Goal: Navigation & Orientation: Find specific page/section

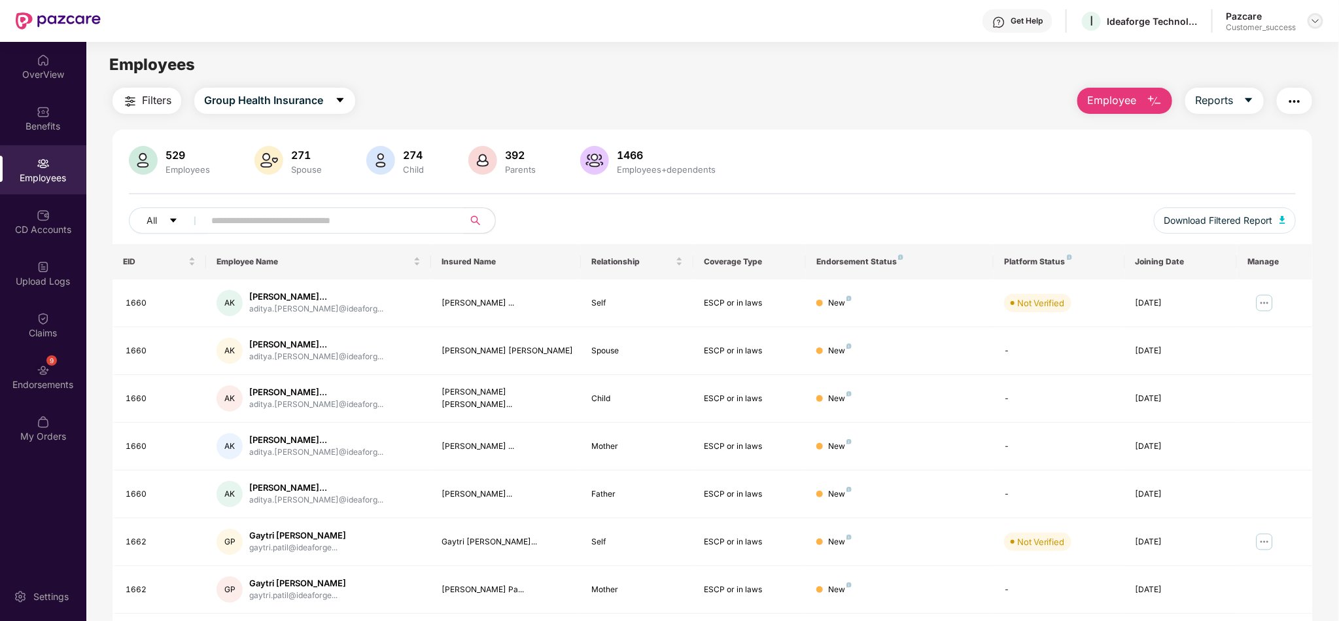
click at [1319, 24] on img at bounding box center [1315, 21] width 10 height 10
click at [1267, 50] on div "Switch to partner view" at bounding box center [1254, 52] width 170 height 26
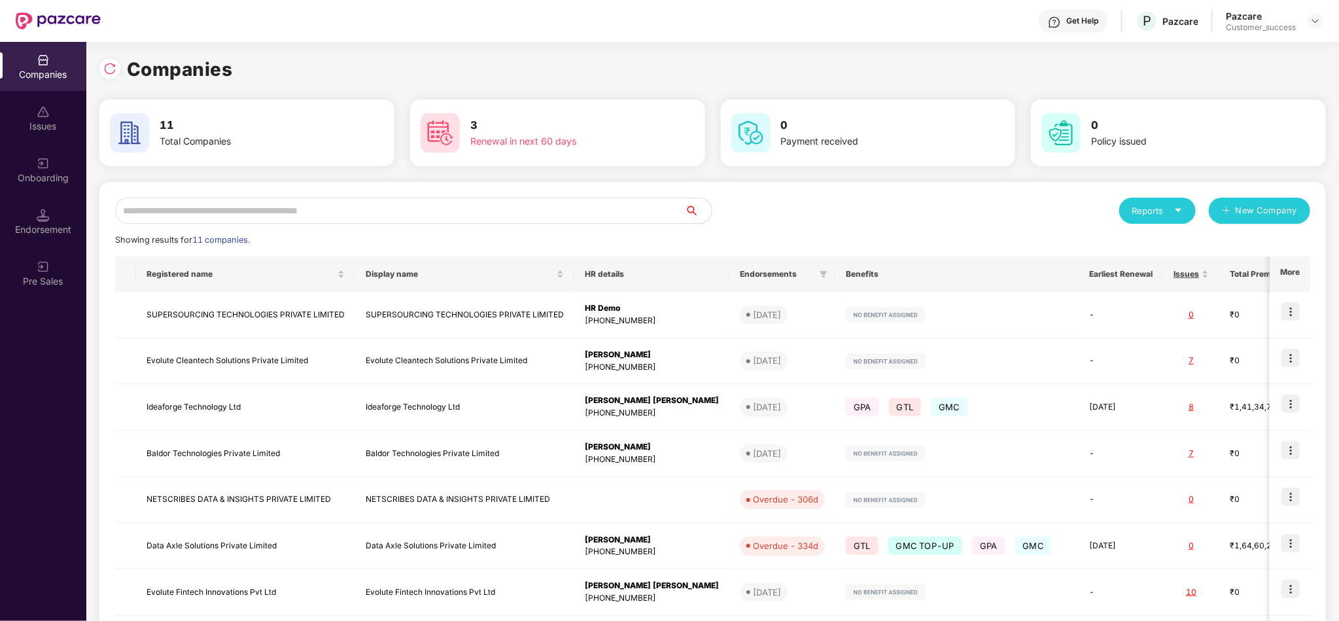
click at [536, 212] on input "text" at bounding box center [400, 211] width 570 height 26
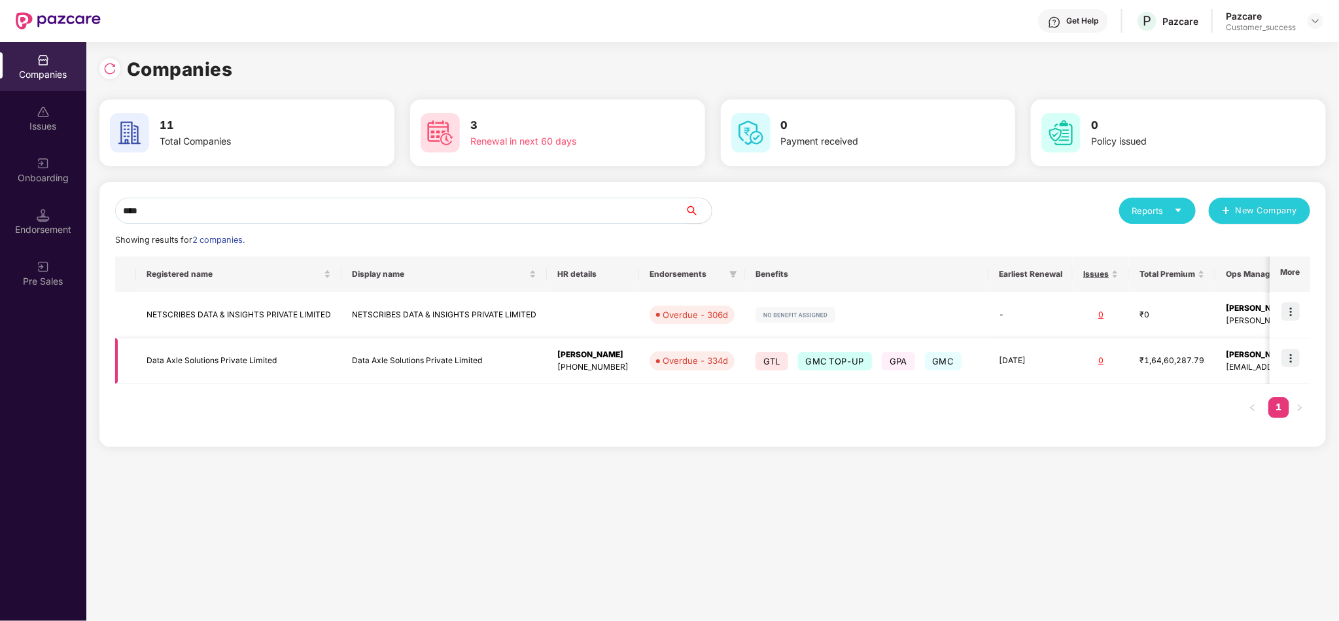
type input "****"
click at [1146, 365] on div "₹1,64,60,287.79" at bounding box center [1171, 360] width 65 height 12
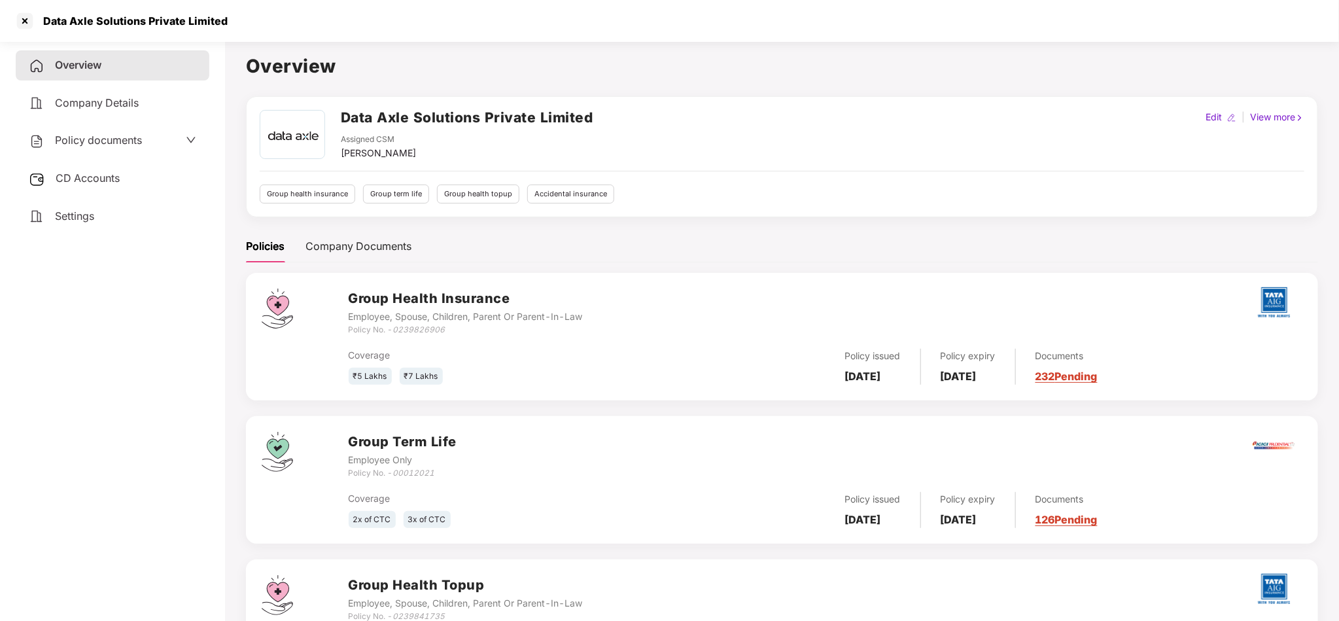
click at [116, 134] on span "Policy documents" at bounding box center [98, 139] width 87 height 13
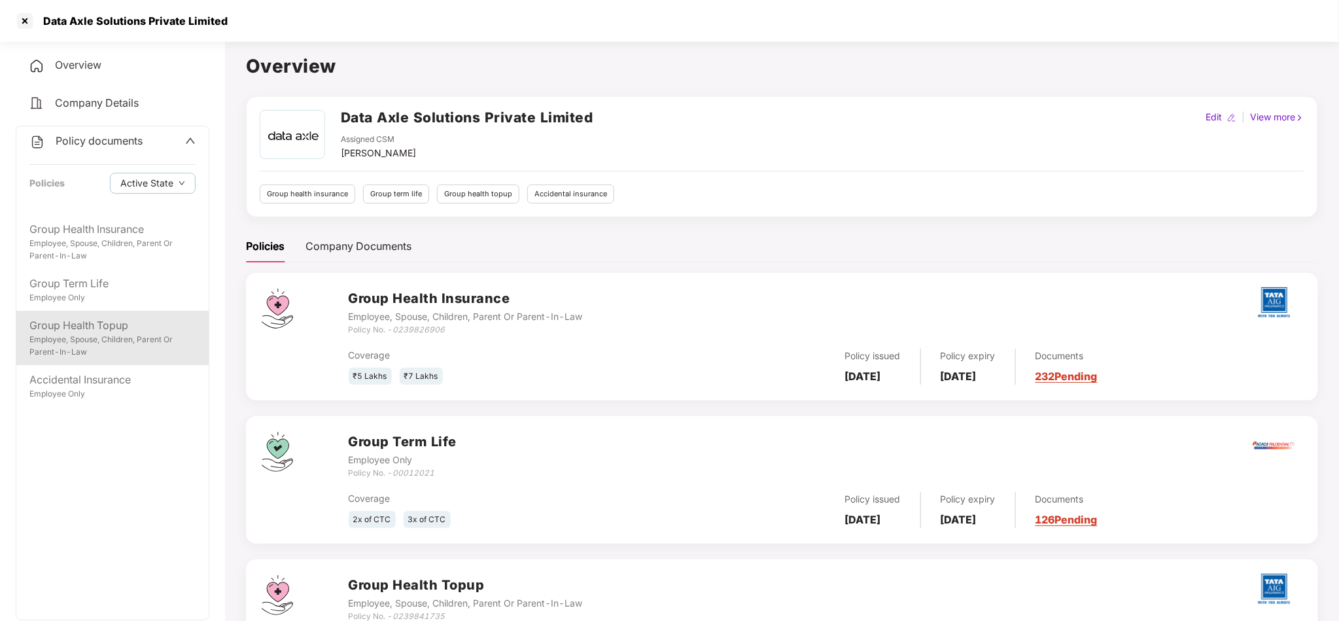
click at [94, 330] on div "Group Health Topup" at bounding box center [112, 325] width 166 height 16
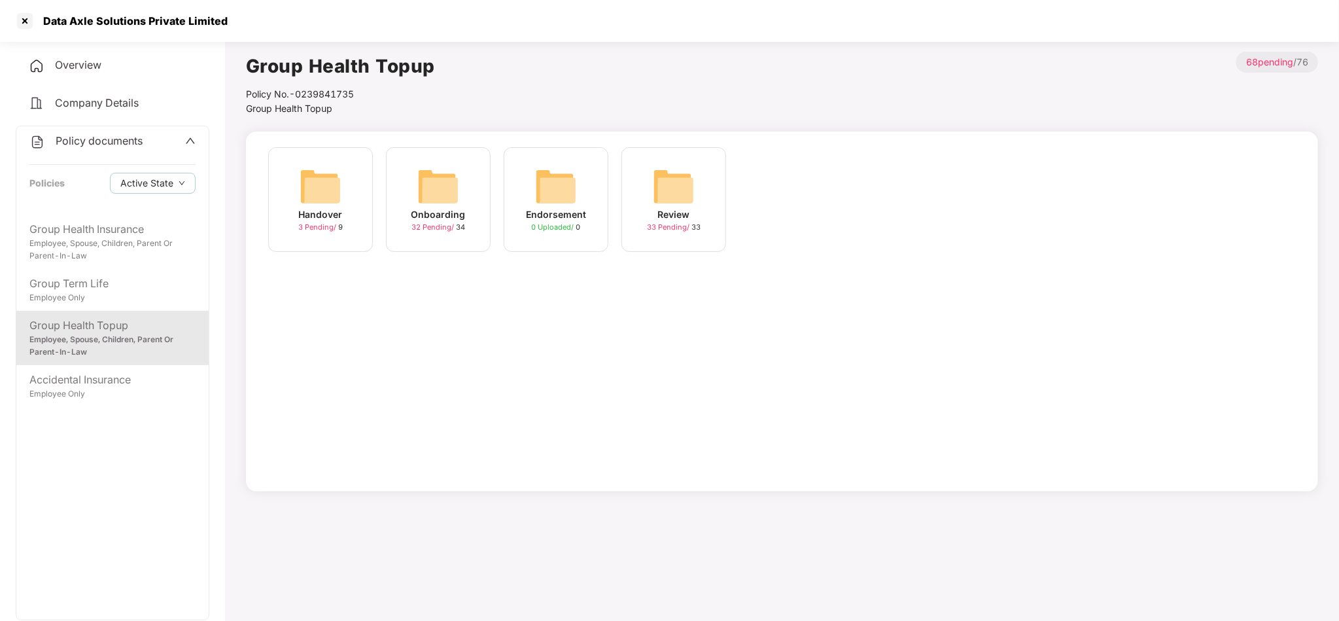
click at [448, 202] on img at bounding box center [438, 186] width 42 height 42
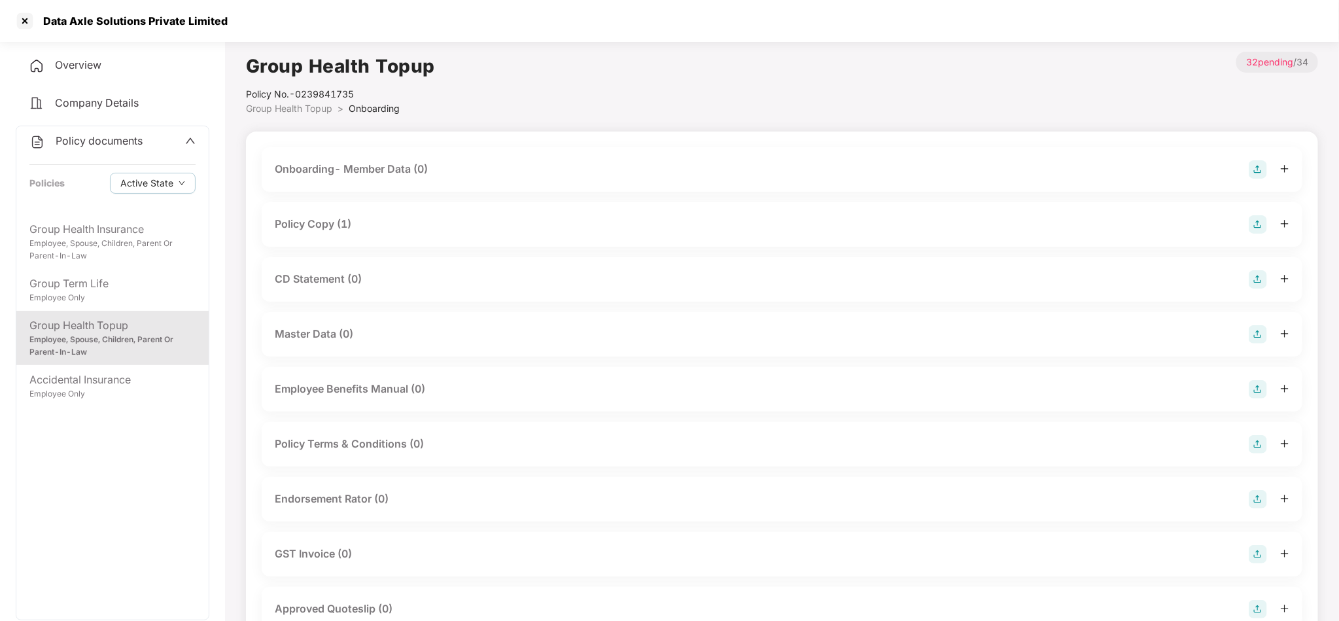
click at [415, 505] on div "Endorsement Rator (0)" at bounding box center [782, 499] width 1014 height 18
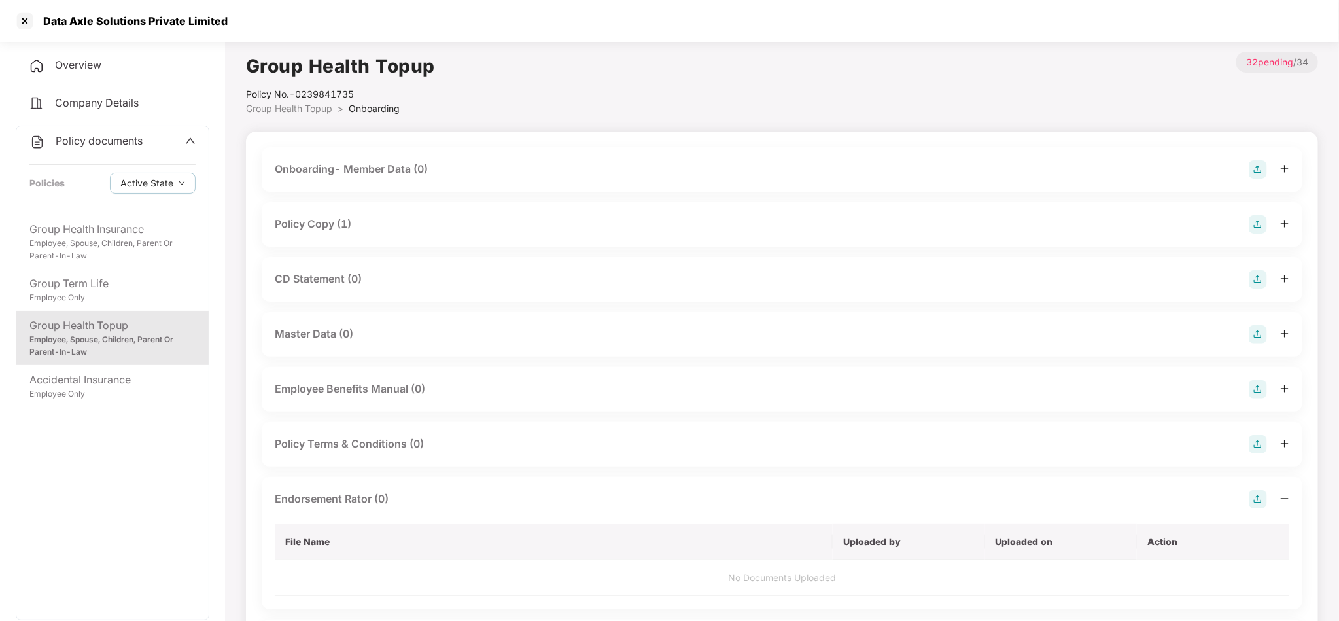
click at [415, 505] on div "Endorsement Rator (0)" at bounding box center [782, 499] width 1014 height 18
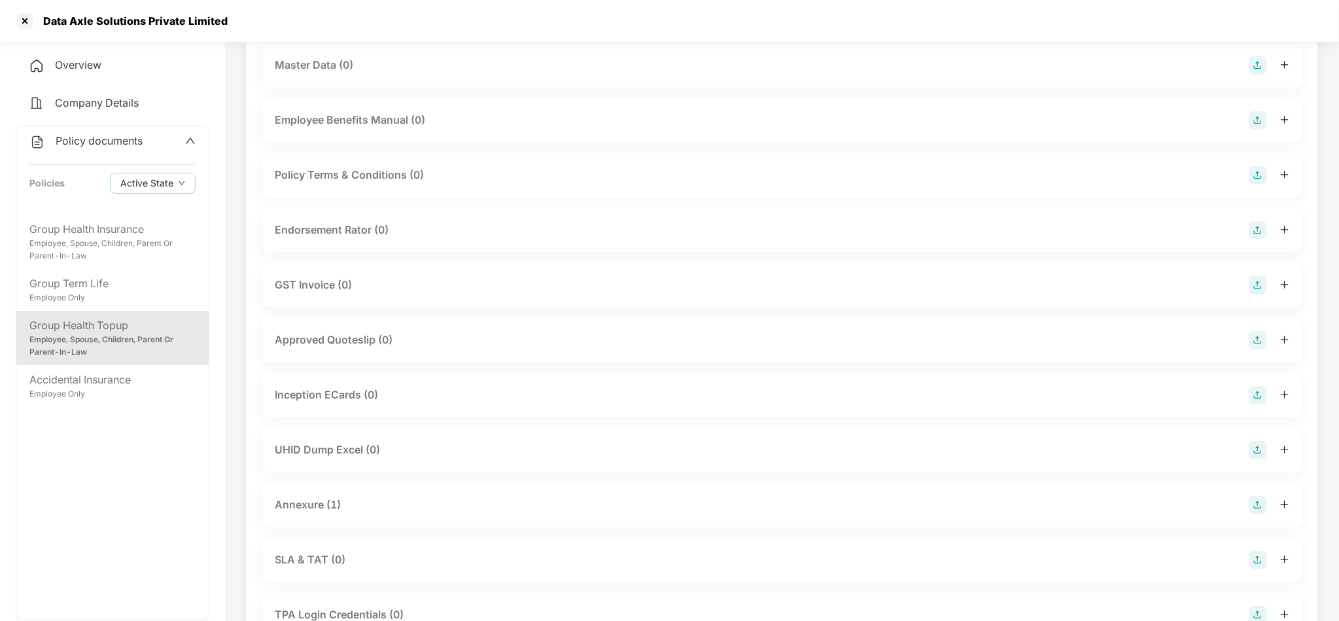
scroll to position [392, 0]
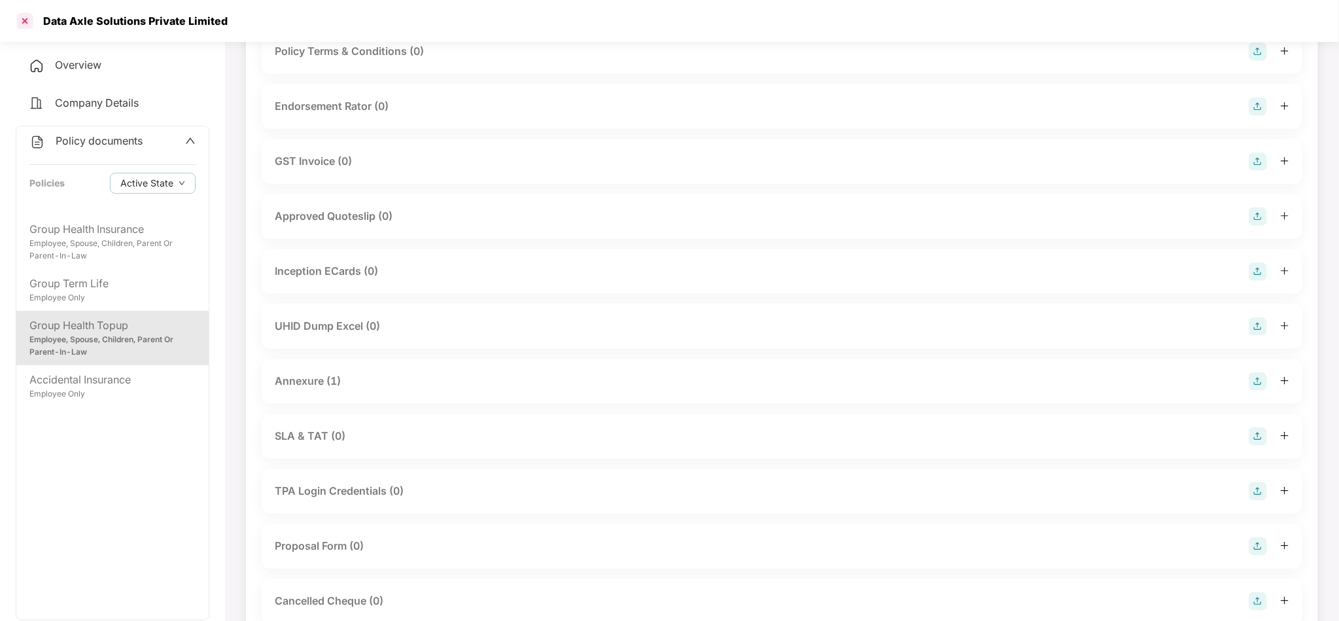
click at [30, 24] on div at bounding box center [24, 20] width 21 height 21
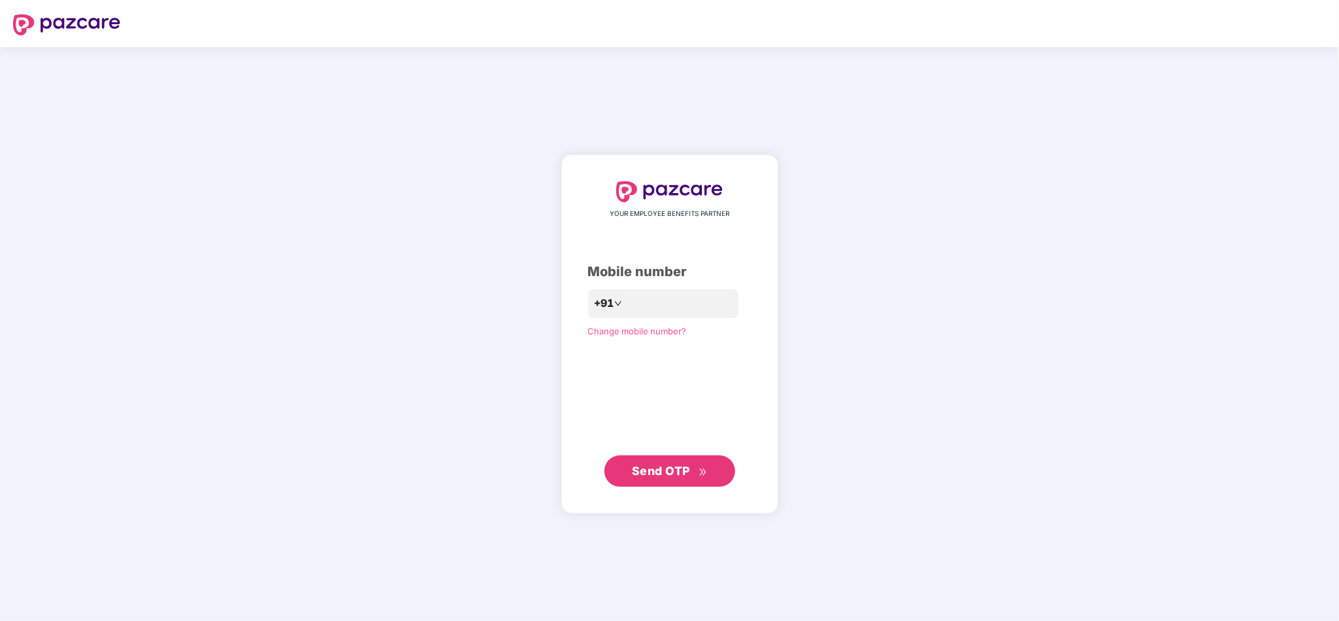
click at [1093, 253] on div "YOUR EMPLOYEE BENEFITS PARTNER Mobile number +91 Change mobile number? Send OTP" at bounding box center [669, 334] width 1339 height 574
click at [655, 297] on input "number" at bounding box center [678, 303] width 107 height 21
type input "**********"
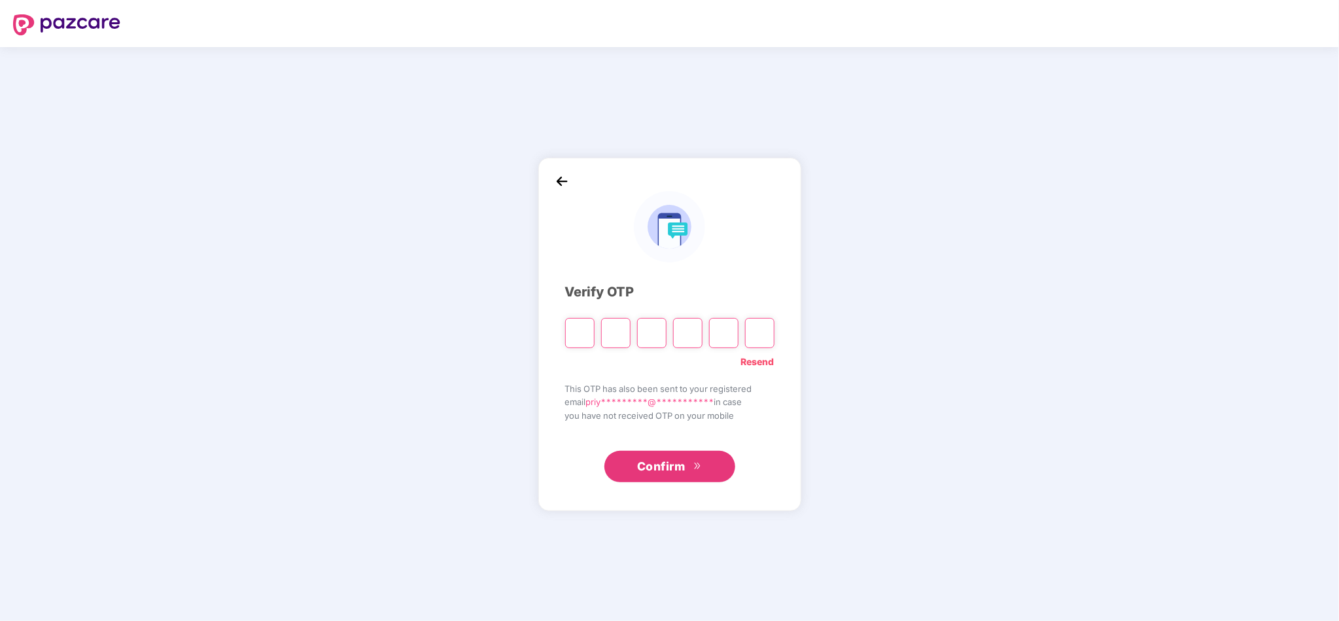
type input "*"
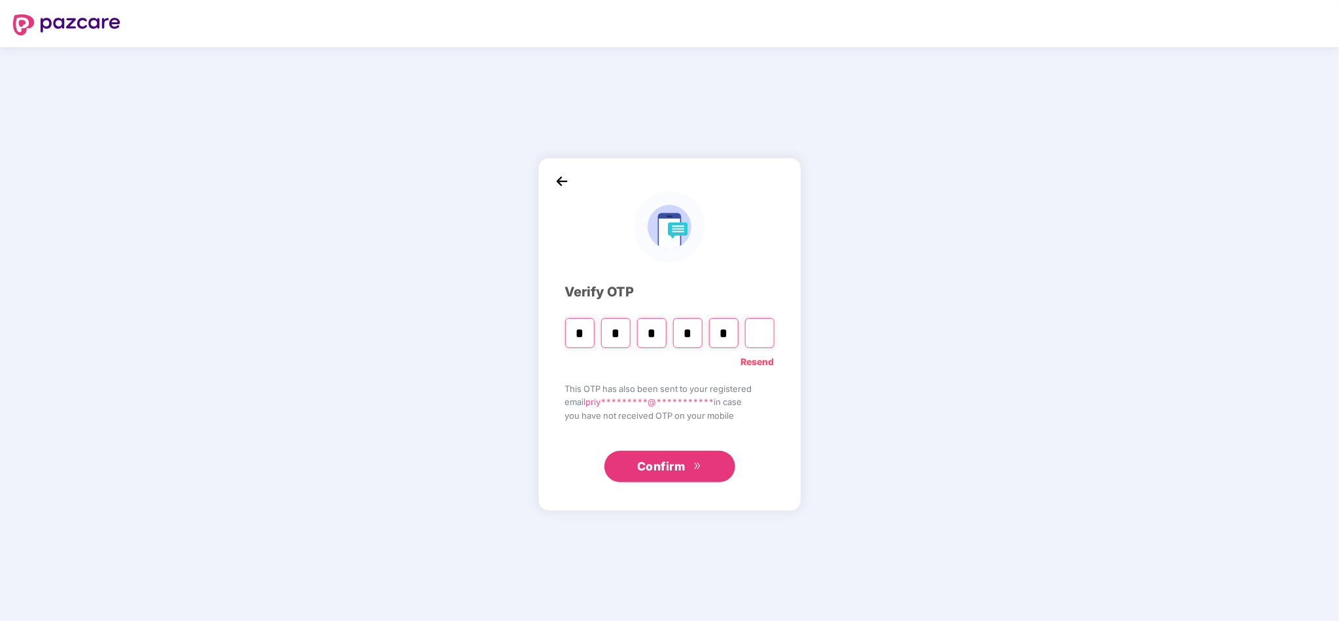
type input "*"
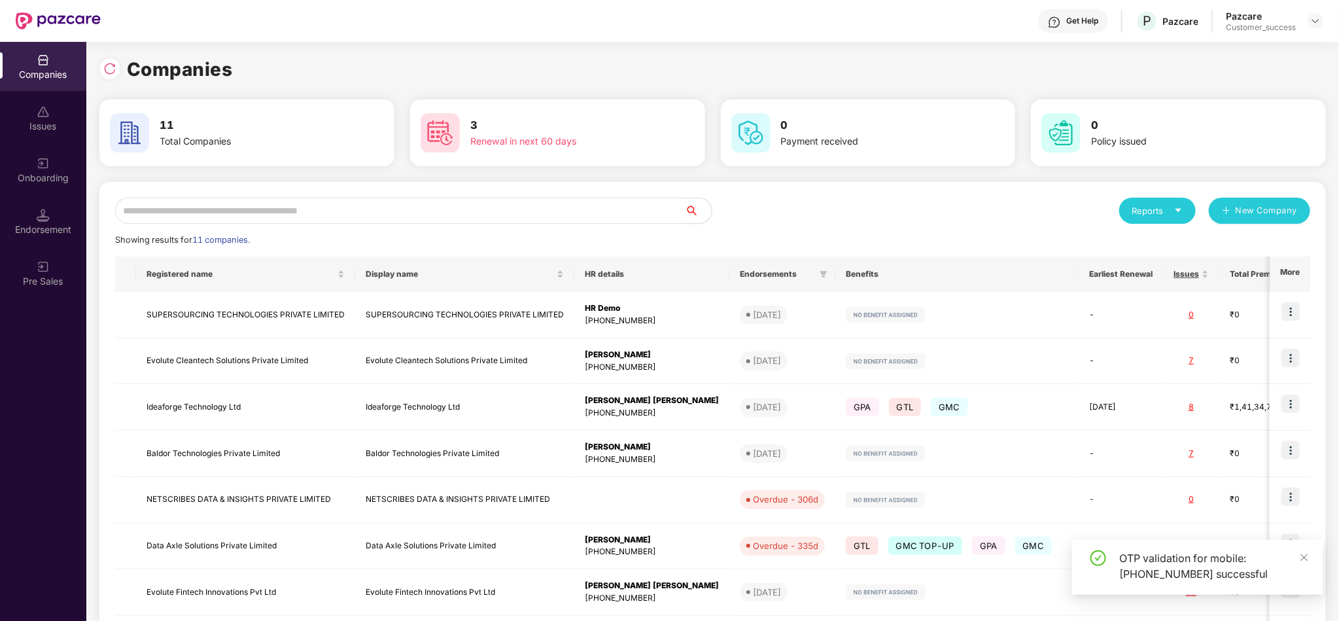
click at [490, 63] on div "Companies" at bounding box center [712, 69] width 1226 height 29
click at [226, 65] on h1 "Companies" at bounding box center [180, 69] width 106 height 29
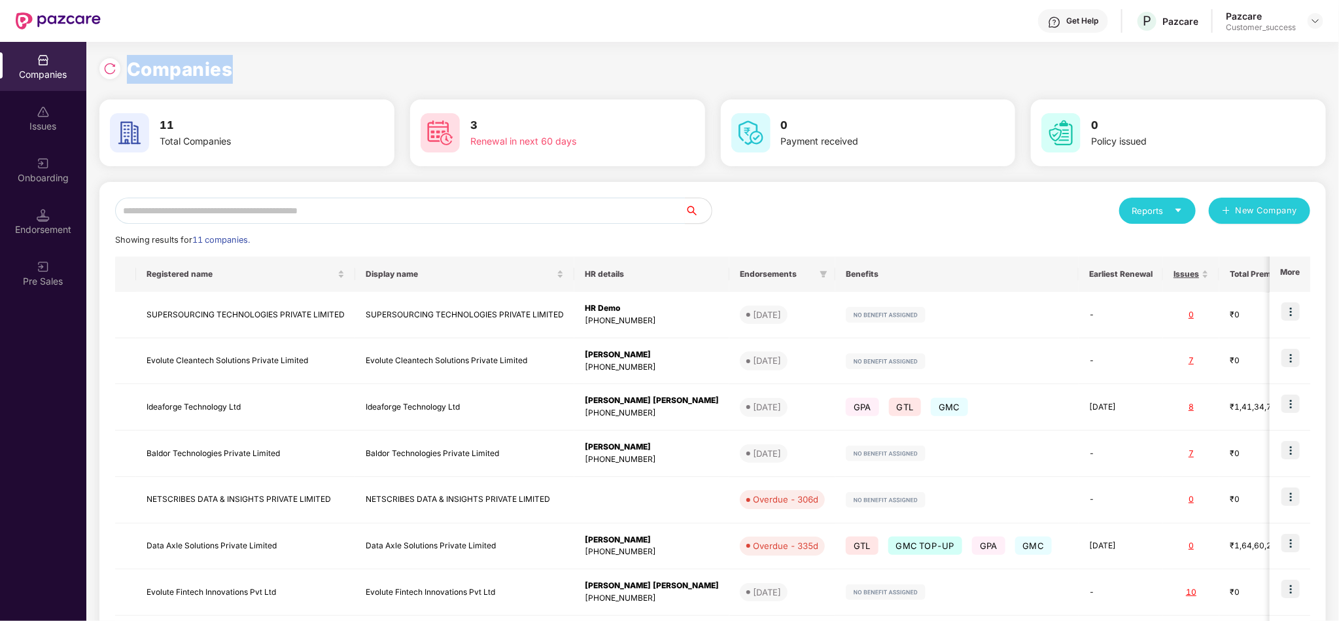
drag, startPoint x: 226, startPoint y: 65, endPoint x: 156, endPoint y: 59, distance: 70.9
click at [156, 59] on h1 "Companies" at bounding box center [180, 69] width 106 height 29
click at [238, 73] on div "Companies" at bounding box center [712, 69] width 1226 height 29
click at [304, 75] on div "Companies" at bounding box center [712, 69] width 1226 height 29
click at [289, 75] on div "Companies" at bounding box center [712, 69] width 1226 height 29
